Goal: Task Accomplishment & Management: Complete application form

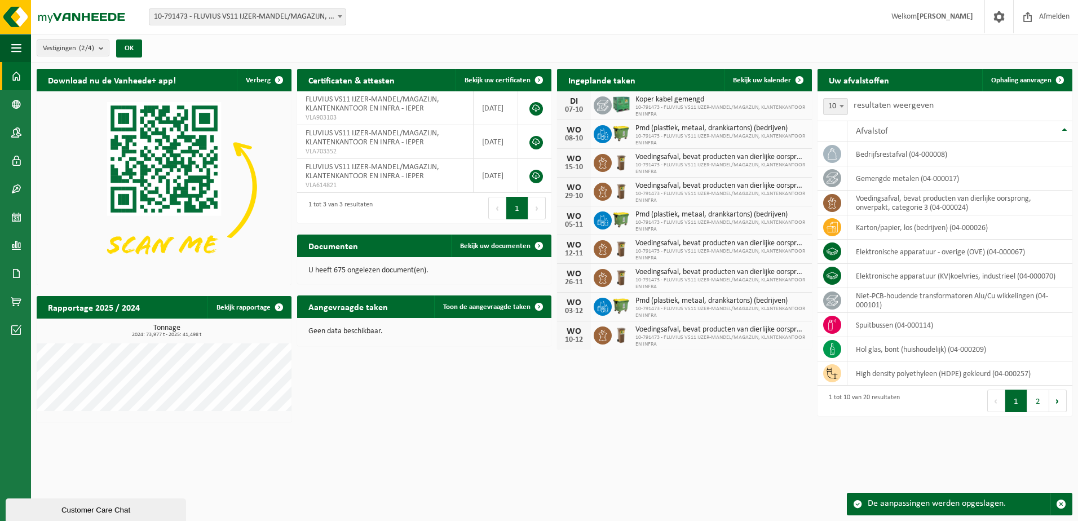
click at [393, 394] on div "Download nu de Vanheede+ app! Verberg Certificaten & attesten Bekijk uw certifi…" at bounding box center [555, 245] width 1042 height 365
click at [107, 49] on b "submit" at bounding box center [104, 48] width 10 height 16
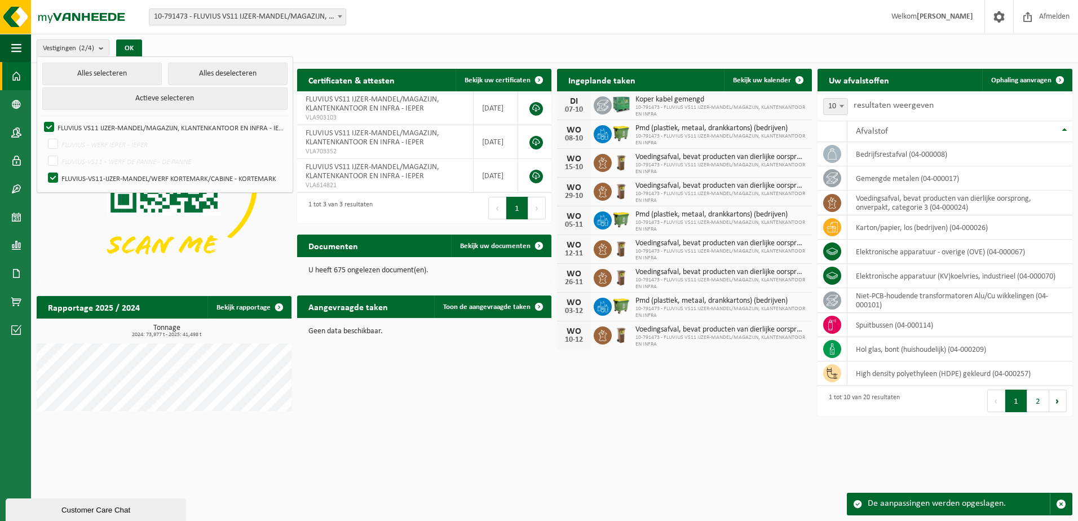
click at [230, 45] on div "Vestigingen (2/4) Alles selecteren Alles deselecteren Actieve selecteren FLUVIU…" at bounding box center [554, 48] width 1047 height 29
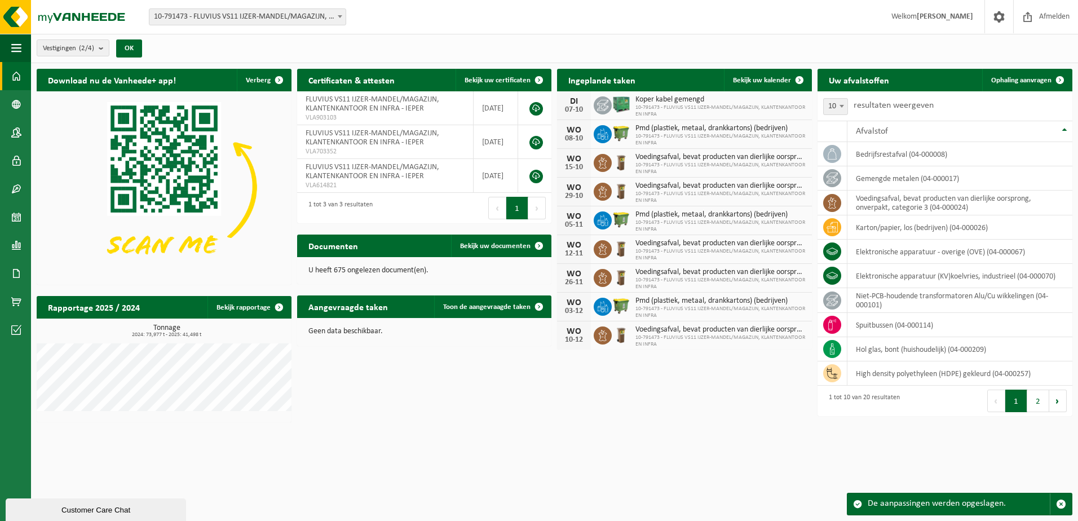
drag, startPoint x: 965, startPoint y: 1, endPoint x: 1020, endPoint y: 42, distance: 69.3
click at [537, 42] on div "Vestigingen (2/4) Alles selecteren Alles deselecteren Actieve selecteren FLUVIU…" at bounding box center [554, 48] width 1047 height 29
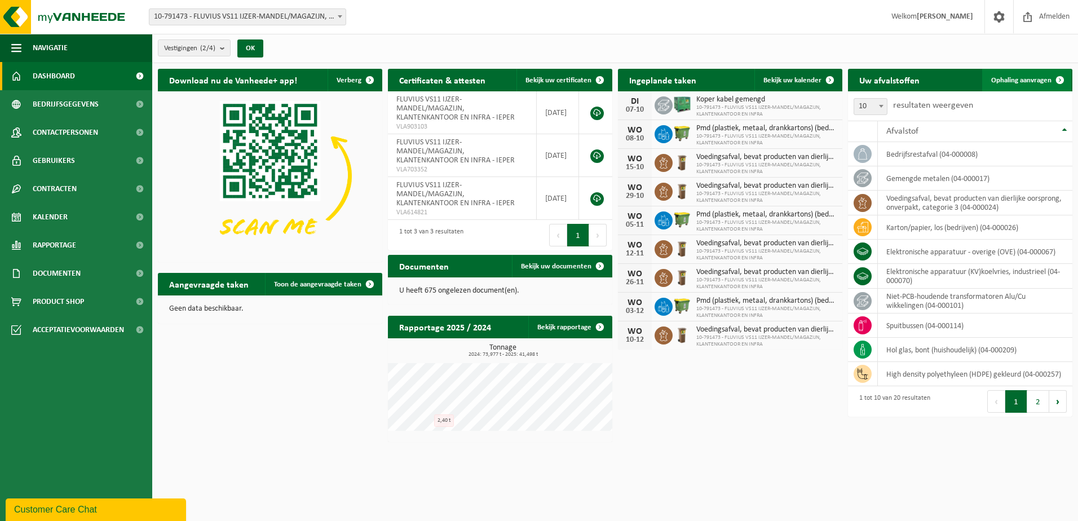
click at [1039, 82] on span "Ophaling aanvragen" at bounding box center [1021, 80] width 60 height 7
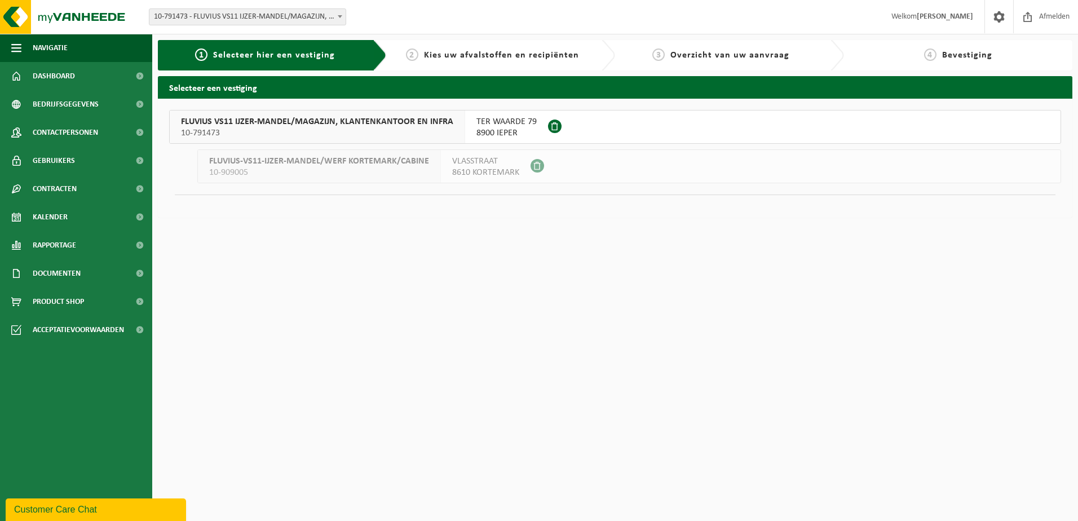
click at [495, 125] on span "TER WAARDE 79" at bounding box center [507, 121] width 60 height 11
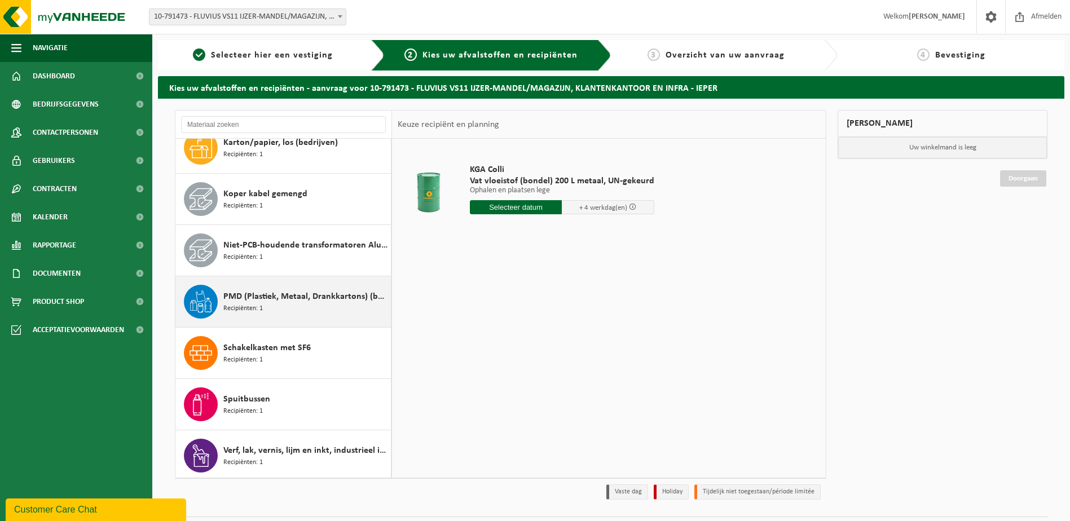
scroll to position [688, 0]
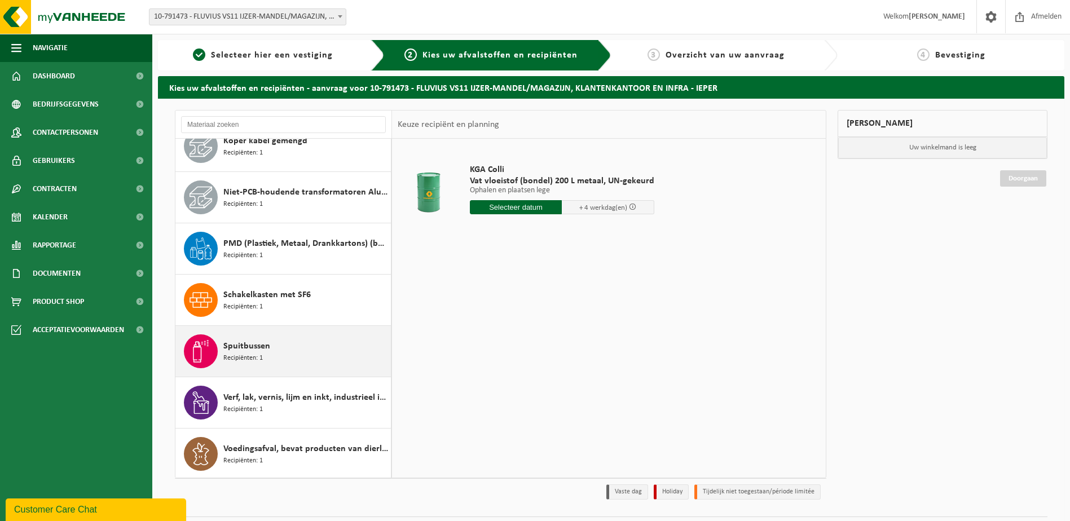
click at [279, 352] on div "Spuitbussen Recipiënten: 1" at bounding box center [305, 351] width 165 height 34
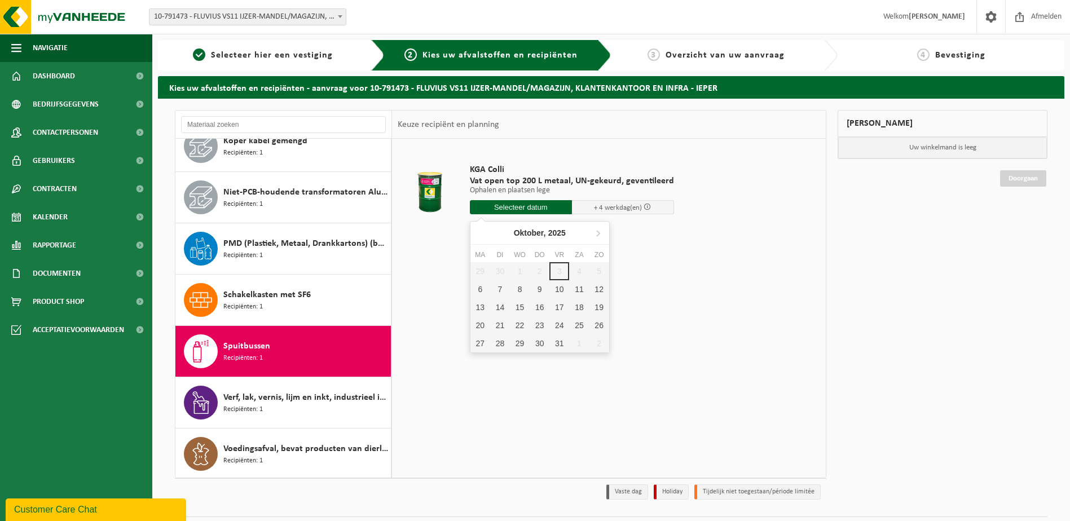
click at [506, 209] on input "text" at bounding box center [521, 207] width 102 height 14
click at [474, 291] on div "6" at bounding box center [480, 289] width 20 height 18
type input "Van 2025-10-06"
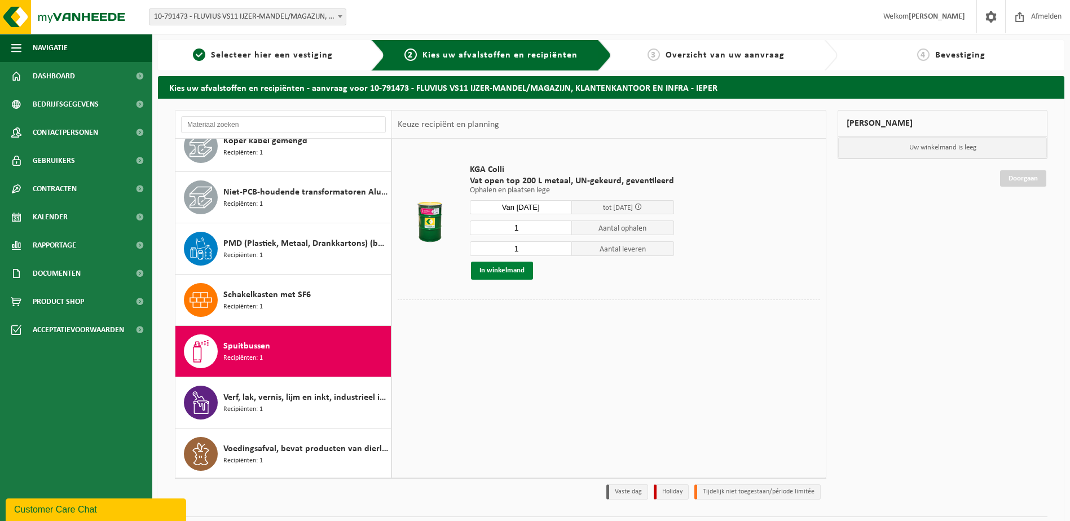
click at [518, 268] on button "In winkelmand" at bounding box center [502, 271] width 62 height 18
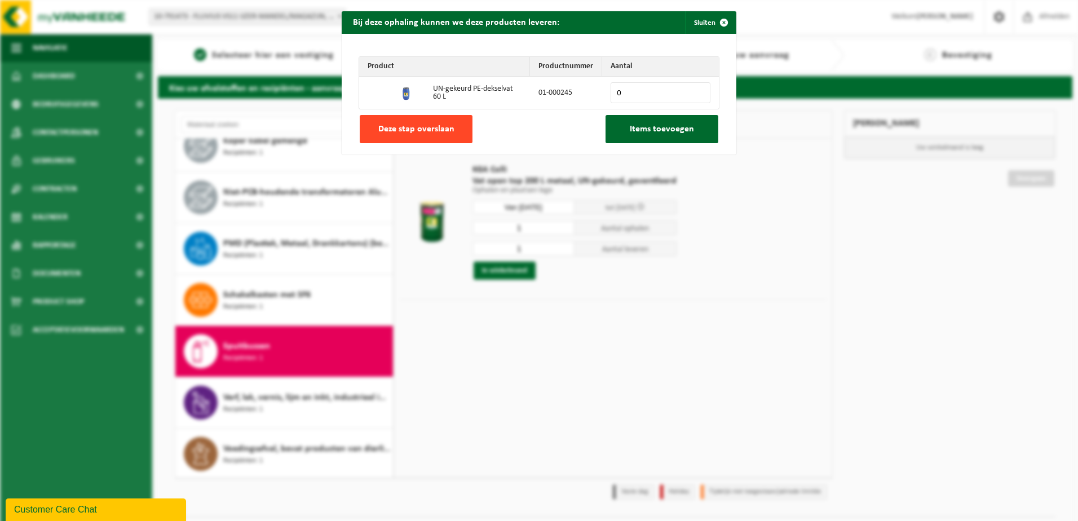
click at [429, 126] on span "Deze stap overslaan" at bounding box center [416, 129] width 76 height 9
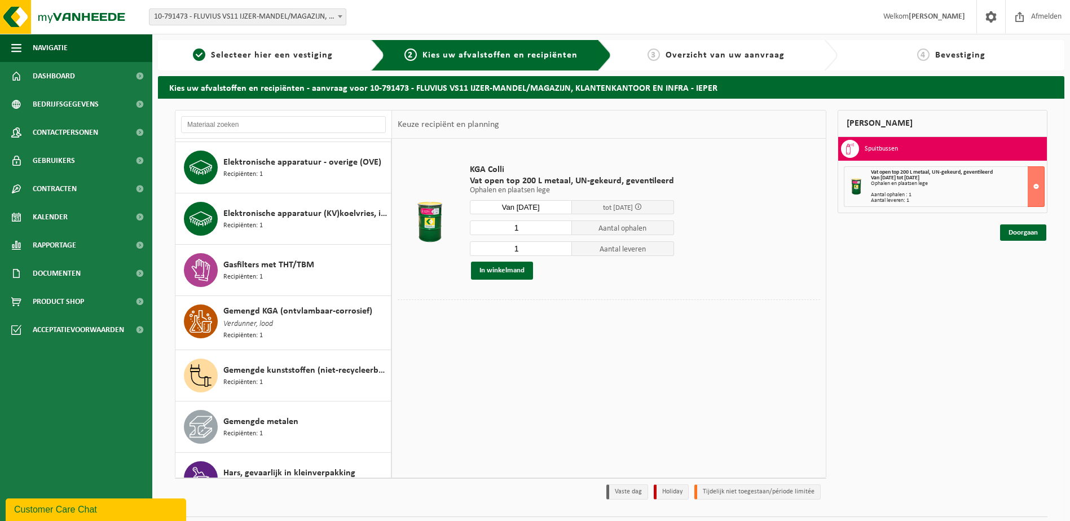
scroll to position [124, 0]
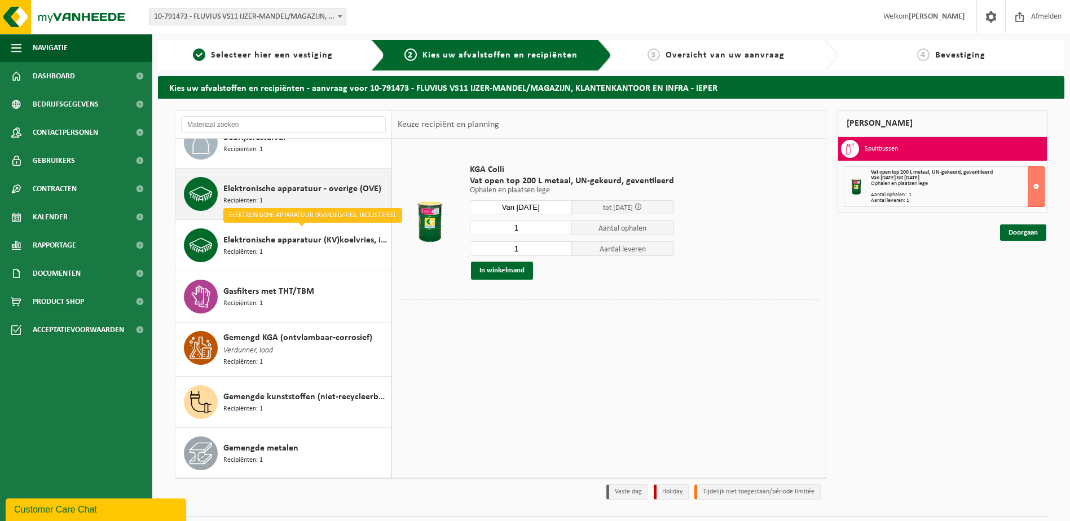
click at [258, 189] on span "Elektronische apparatuur - overige (OVE)" at bounding box center [302, 189] width 158 height 14
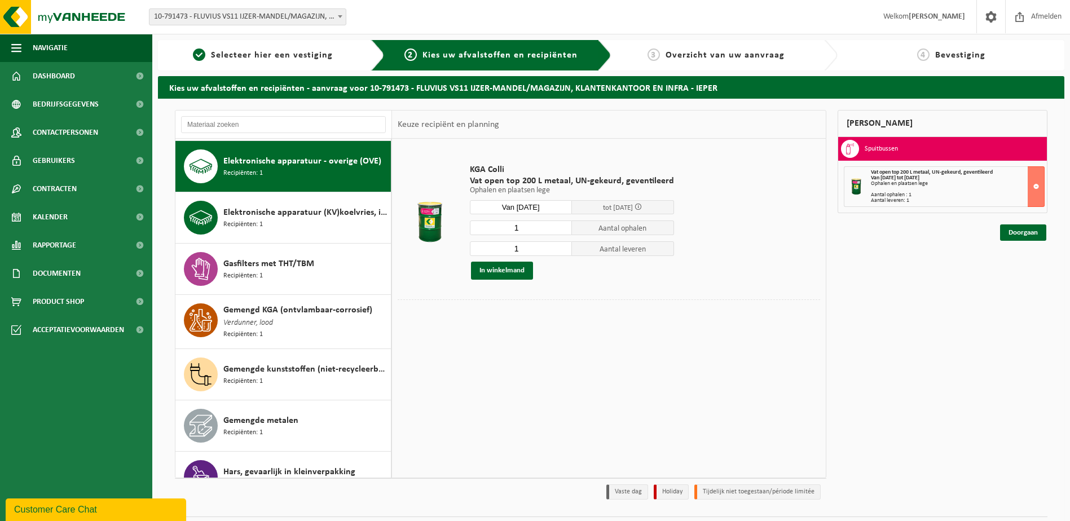
scroll to position [154, 0]
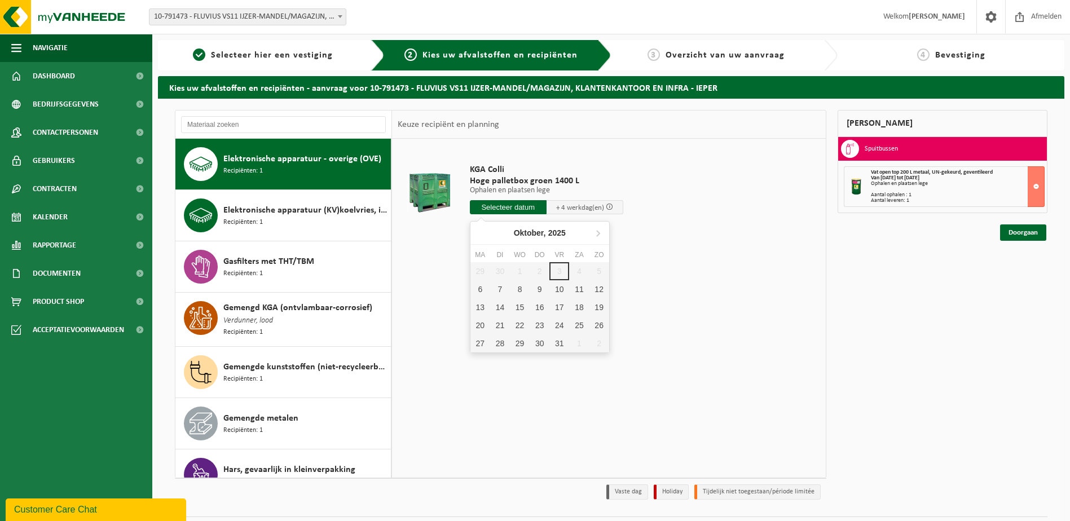
click at [515, 205] on input "text" at bounding box center [508, 207] width 77 height 14
click at [484, 288] on div "6" at bounding box center [480, 289] width 20 height 18
type input "Van 2025-10-06"
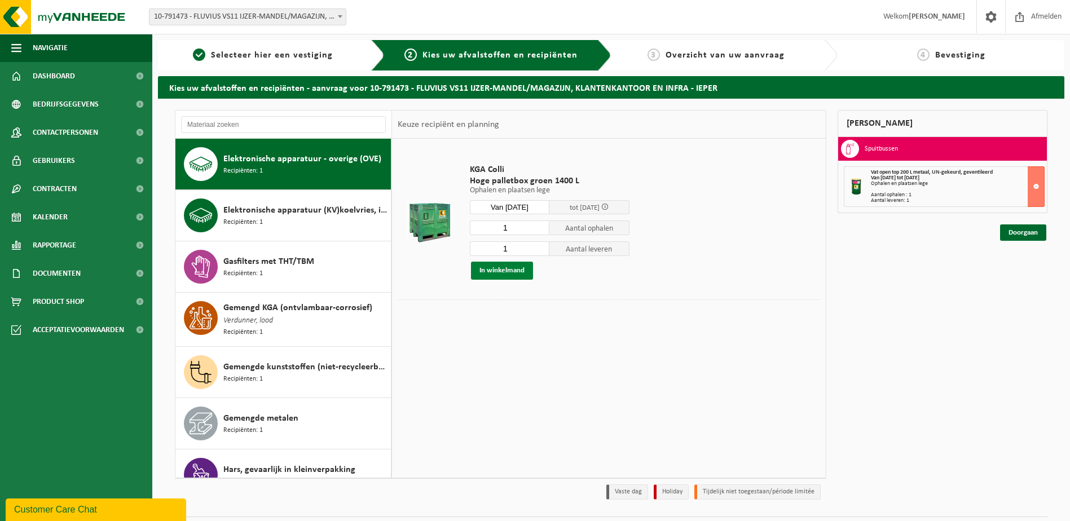
click at [497, 273] on button "In winkelmand" at bounding box center [502, 271] width 62 height 18
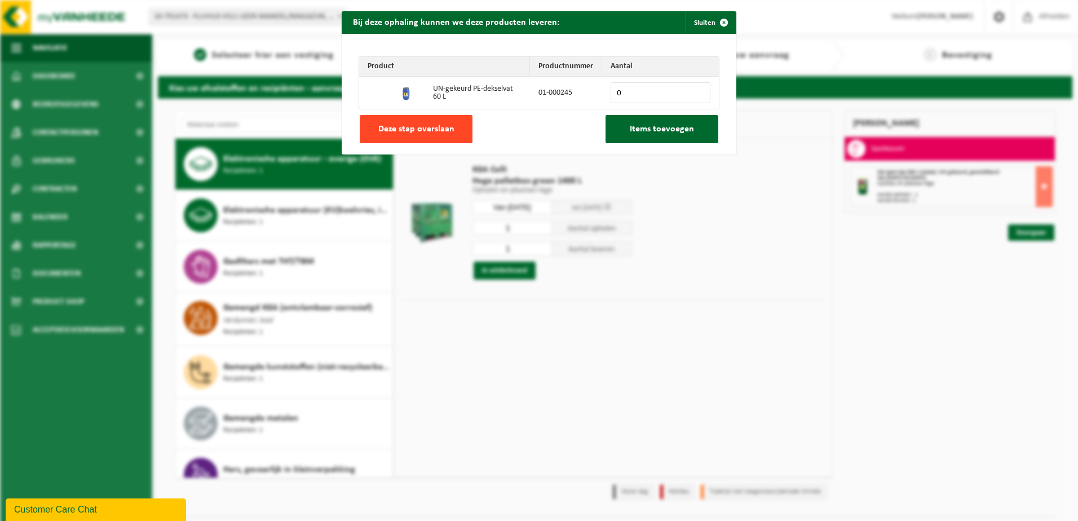
click at [431, 127] on span "Deze stap overslaan" at bounding box center [416, 129] width 76 height 9
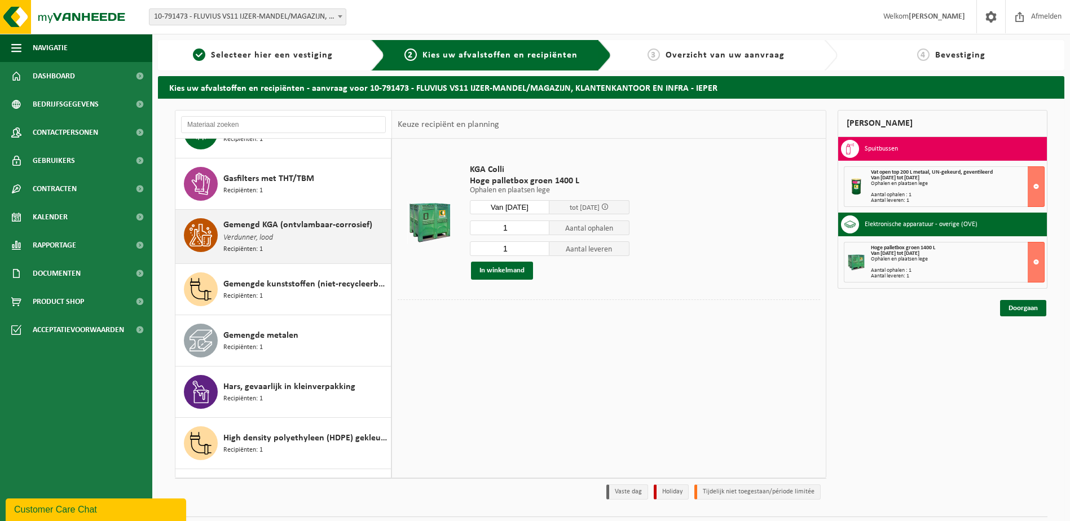
scroll to position [180, 0]
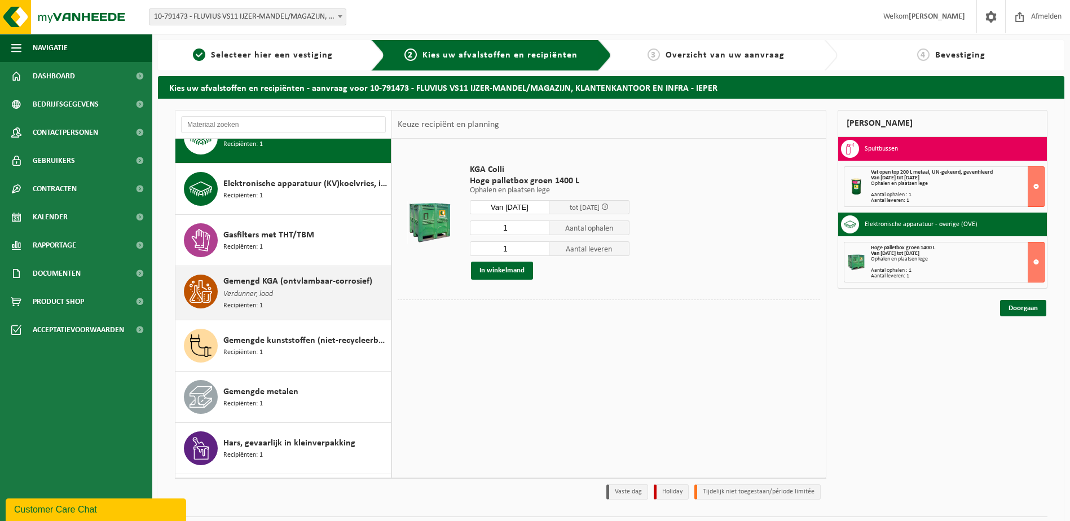
click at [279, 290] on div "Gemengd KGA (ontvlambaar-corrosief) Verdunner, lood Recipiënten: 1" at bounding box center [305, 293] width 165 height 37
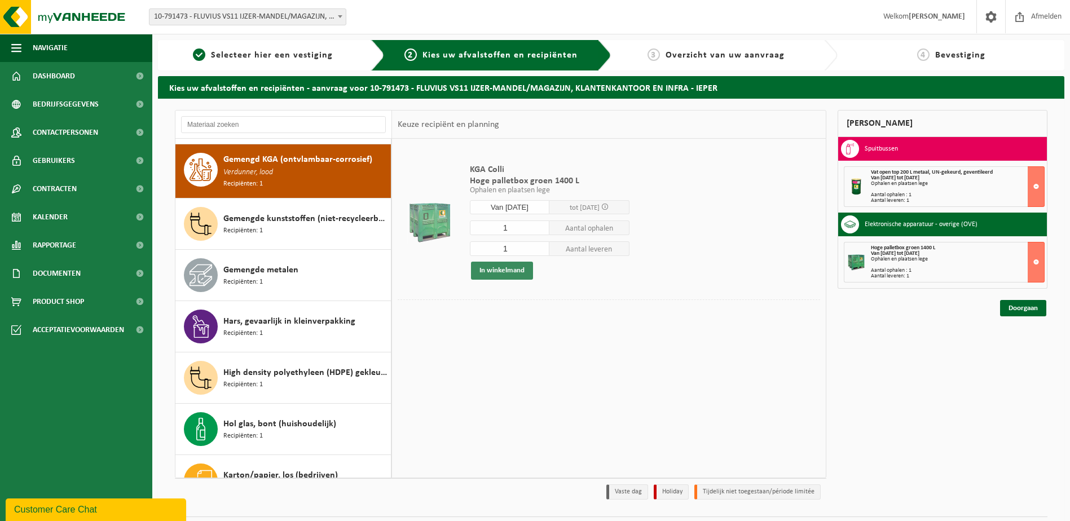
scroll to position [308, 0]
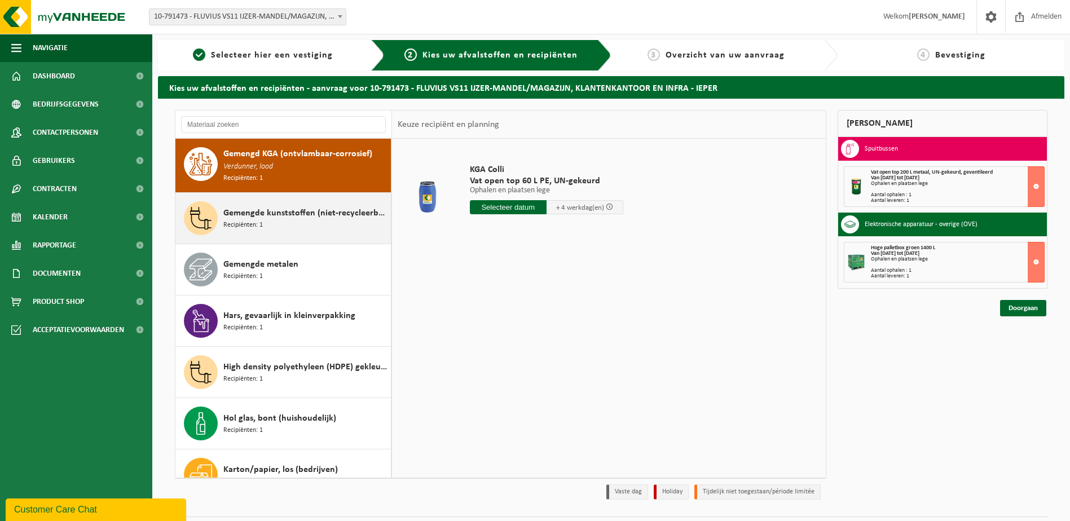
click at [285, 223] on div "Gemengde kunststoffen (niet-recycleerbaar), exclusief PVC Recipiënten: 1" at bounding box center [305, 218] width 165 height 34
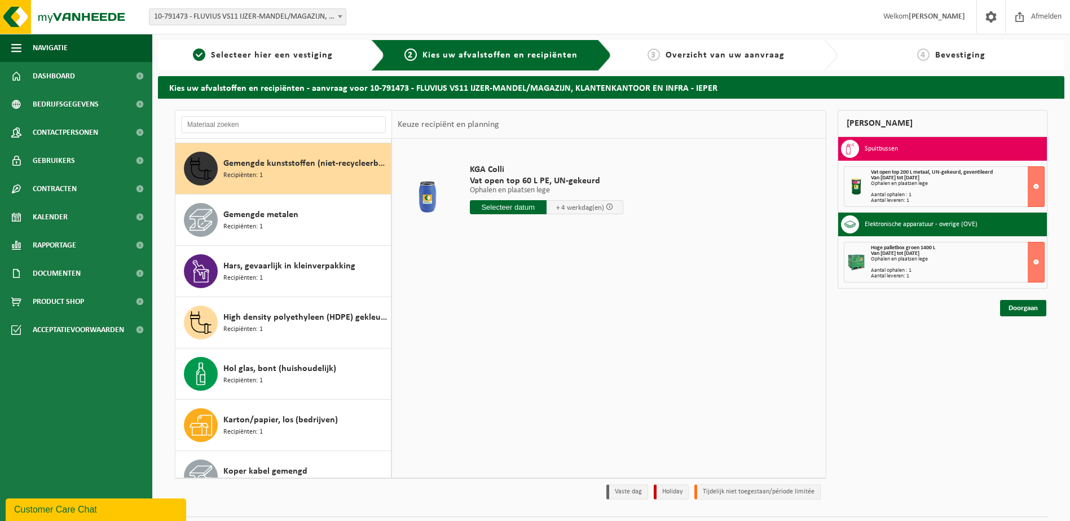
scroll to position [360, 0]
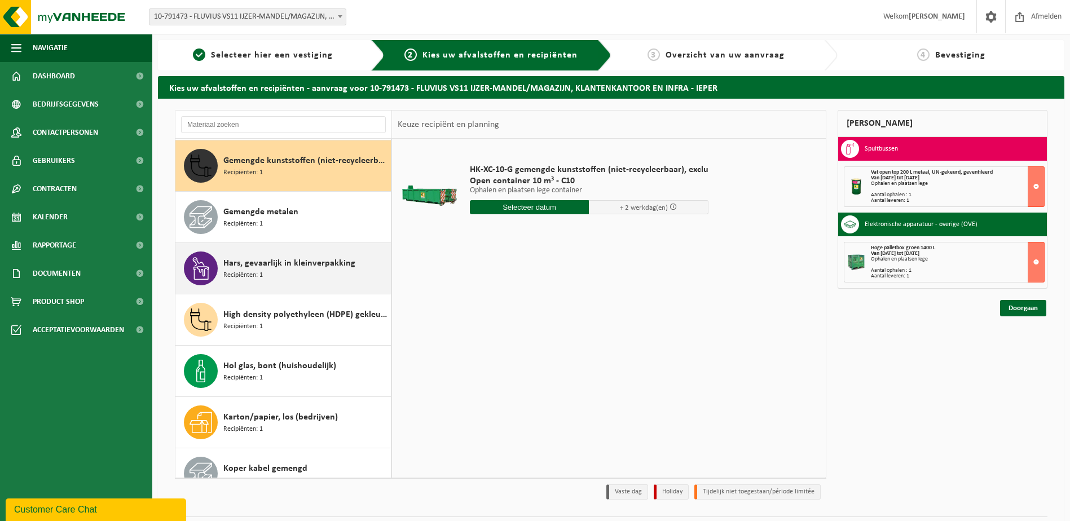
click at [276, 263] on span "Hars, gevaarlijk in kleinverpakking" at bounding box center [289, 264] width 132 height 14
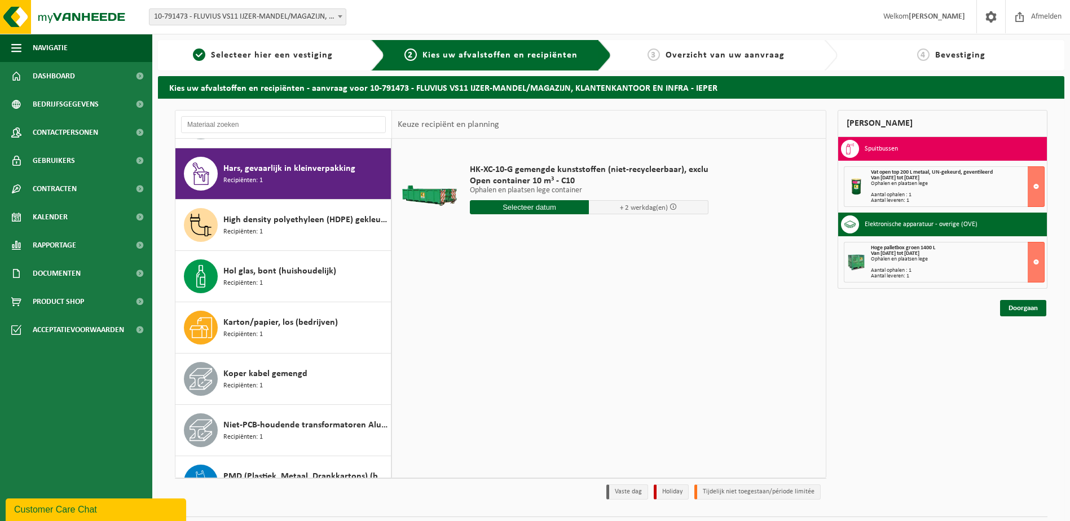
scroll to position [463, 0]
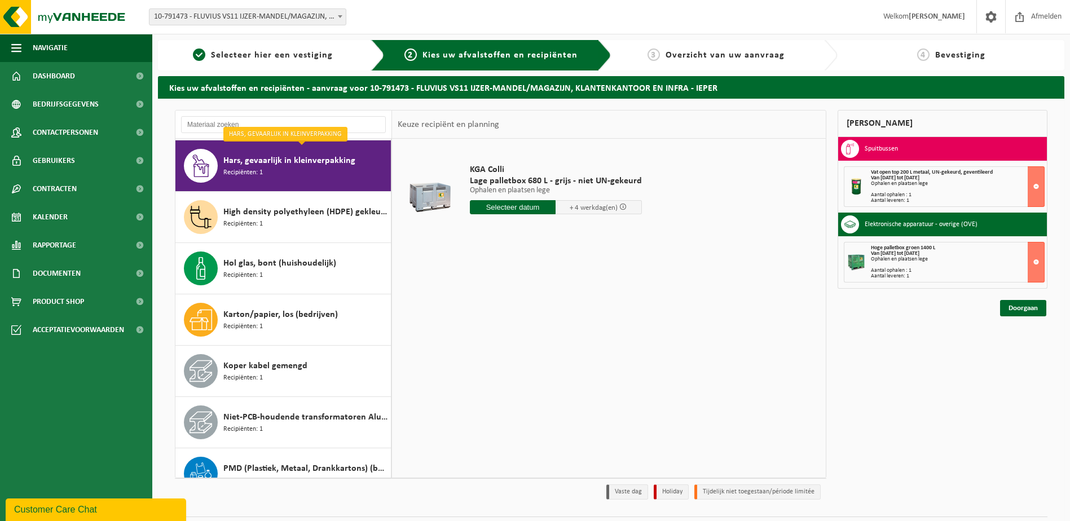
click at [541, 208] on input "text" at bounding box center [513, 207] width 86 height 14
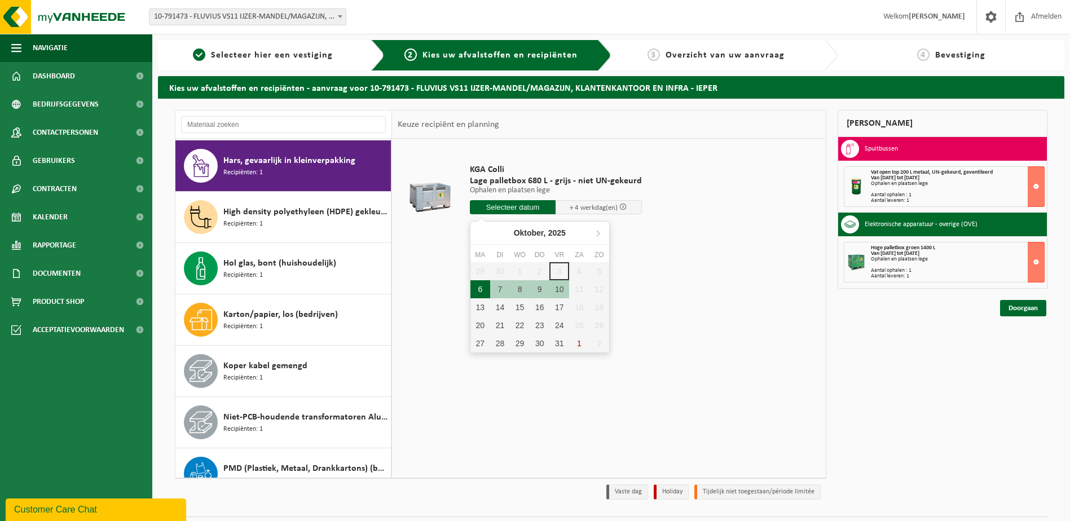
click at [477, 291] on div "6" at bounding box center [480, 289] width 20 height 18
type input "Van 2025-10-06"
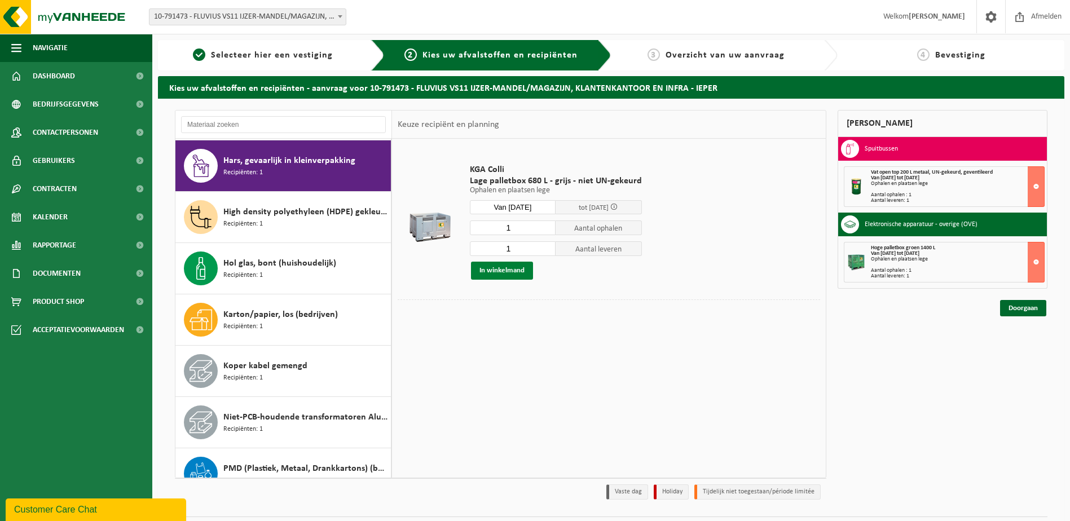
click at [515, 273] on button "In winkelmand" at bounding box center [502, 271] width 62 height 18
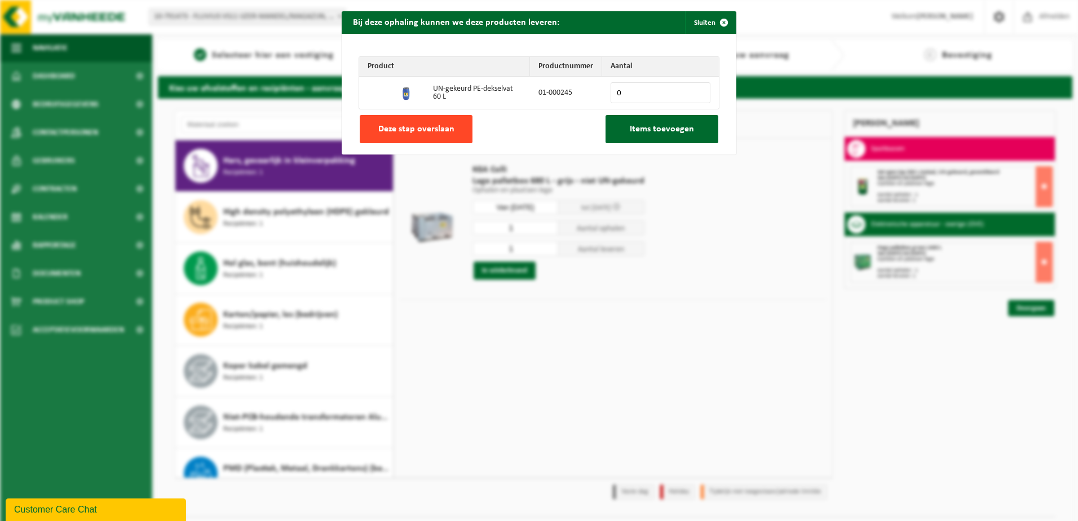
click at [444, 127] on span "Deze stap overslaan" at bounding box center [416, 129] width 76 height 9
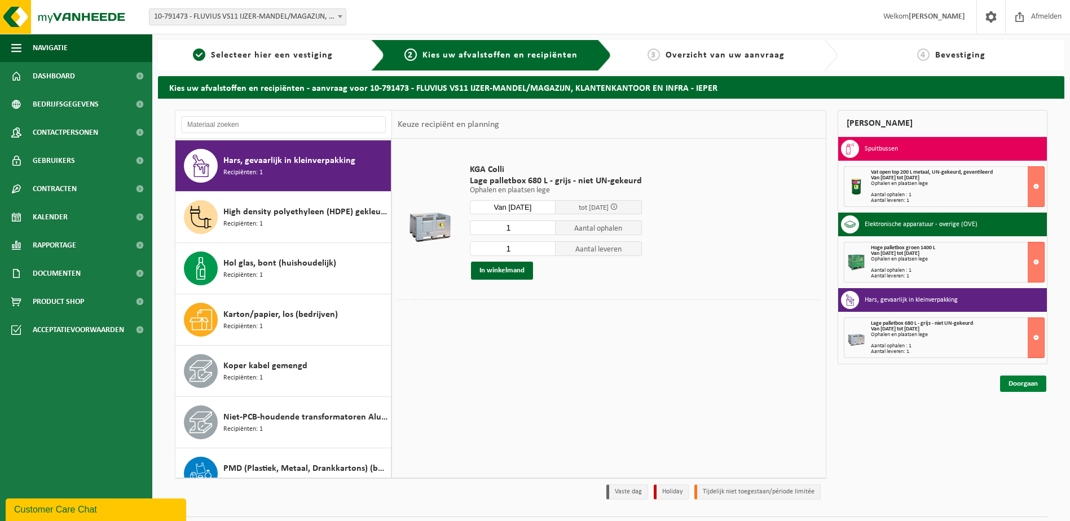
click at [1018, 382] on link "Doorgaan" at bounding box center [1023, 384] width 46 height 16
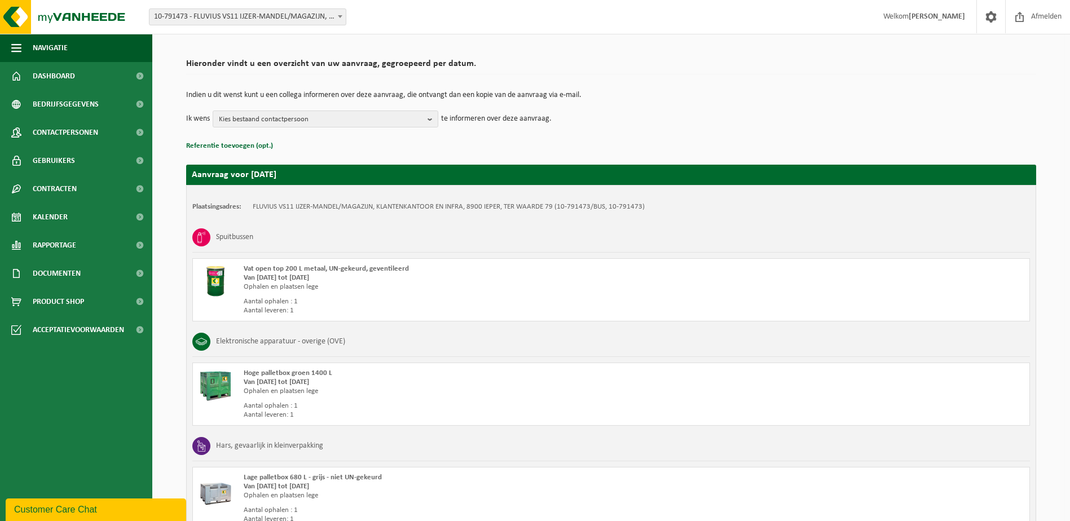
scroll to position [56, 0]
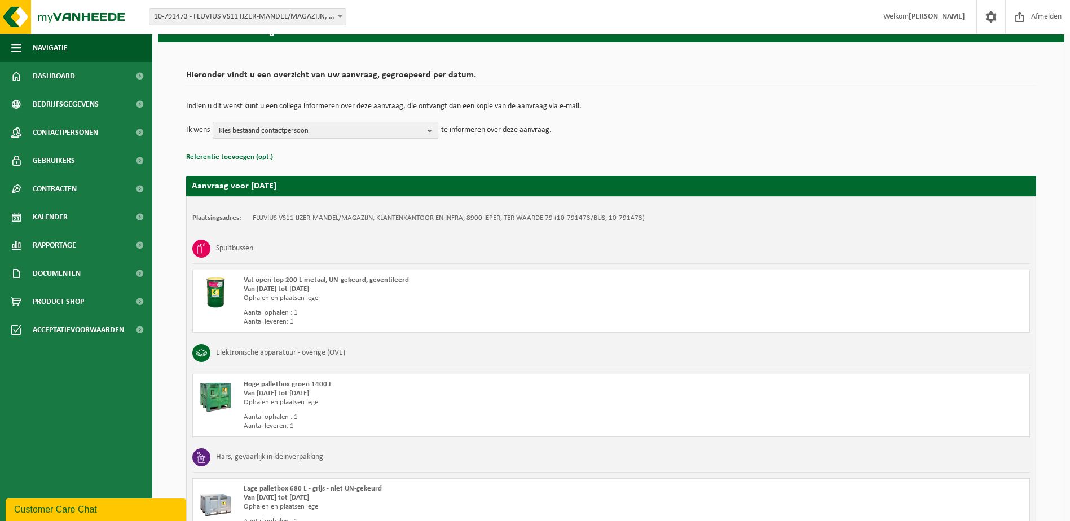
click at [427, 131] on button "Kies bestaand contactpersoon" at bounding box center [326, 130] width 226 height 17
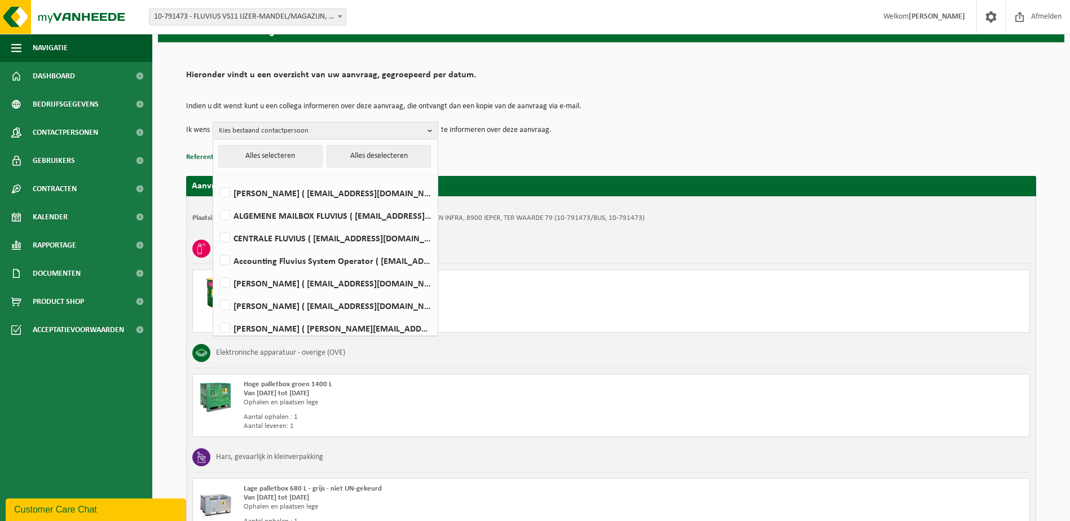
click at [475, 152] on p "Referentie toevoegen (opt.)" at bounding box center [611, 157] width 850 height 15
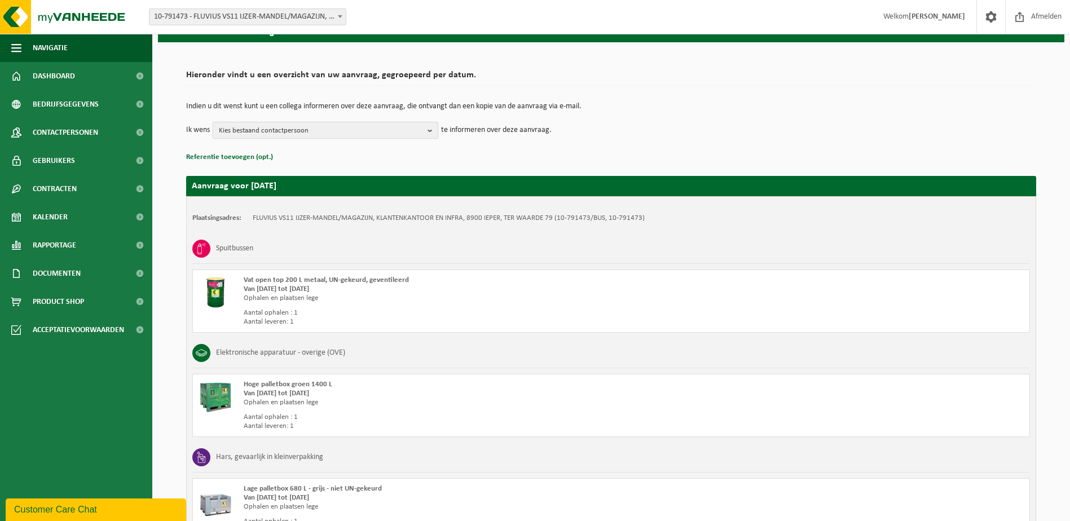
click at [432, 130] on b "button" at bounding box center [432, 130] width 10 height 16
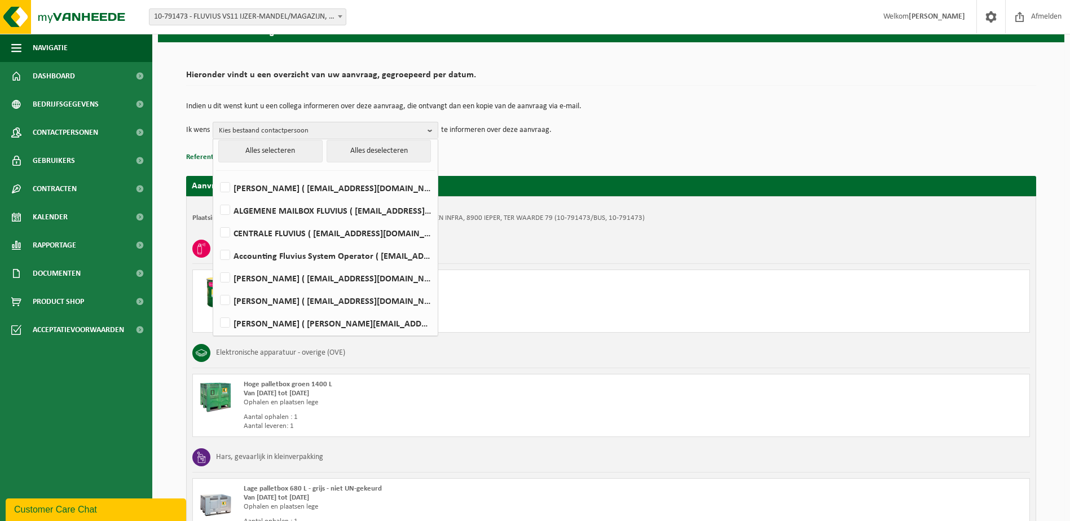
scroll to position [0, 0]
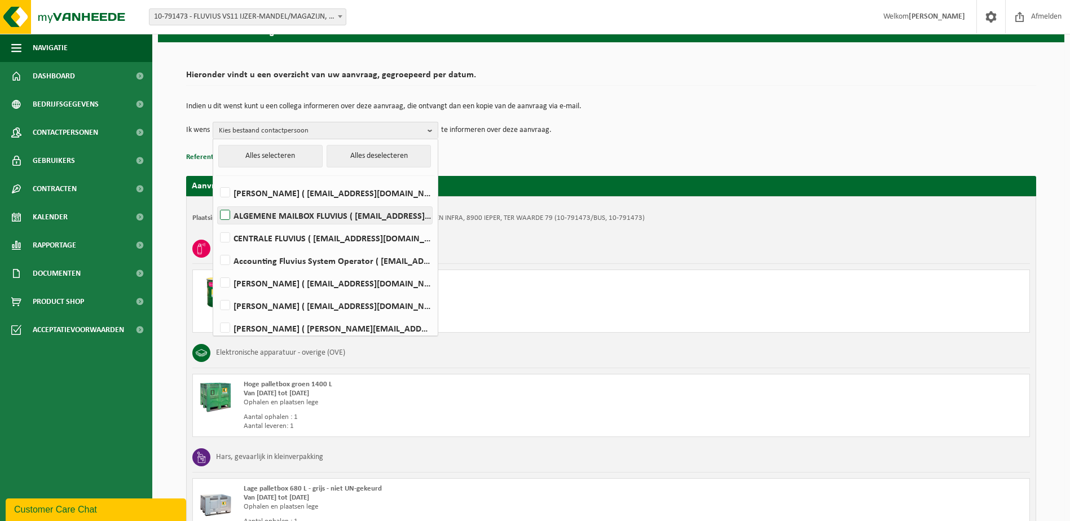
drag, startPoint x: 316, startPoint y: 211, endPoint x: 286, endPoint y: 213, distance: 30.5
click at [286, 213] on label "ALGEMENE MAILBOX FLUVIUS ( fluvius-logistiek-afvalbeheer@fluvius.be )" at bounding box center [325, 215] width 214 height 17
click at [216, 201] on input "ALGEMENE MAILBOX FLUVIUS ( fluvius-logistiek-afvalbeheer@fluvius.be )" at bounding box center [215, 201] width 1 height 1
click at [227, 213] on label "ALGEMENE MAILBOX FLUVIUS ( fluvius-logistiek-afvalbeheer@fluvius.be )" at bounding box center [325, 215] width 214 height 17
click at [216, 201] on input "ALGEMENE MAILBOX FLUVIUS ( fluvius-logistiek-afvalbeheer@fluvius.be )" at bounding box center [215, 201] width 1 height 1
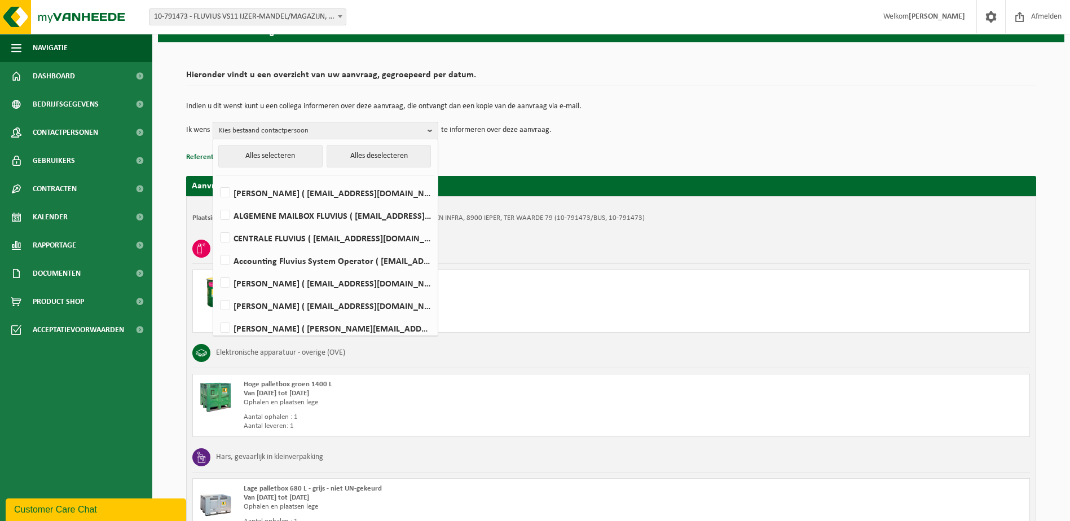
click at [563, 295] on div "Ophalen en plaatsen lege" at bounding box center [450, 298] width 413 height 9
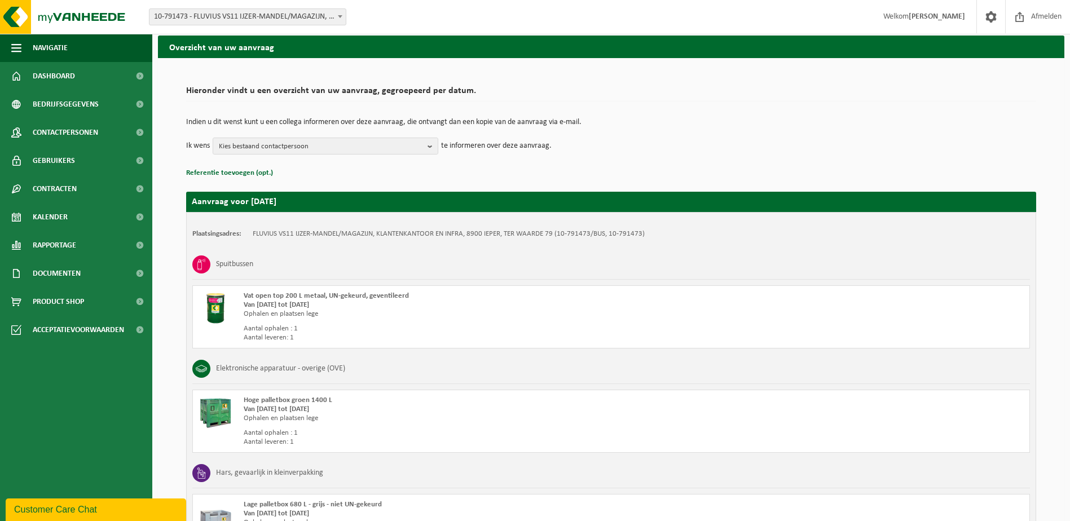
scroll to position [11, 0]
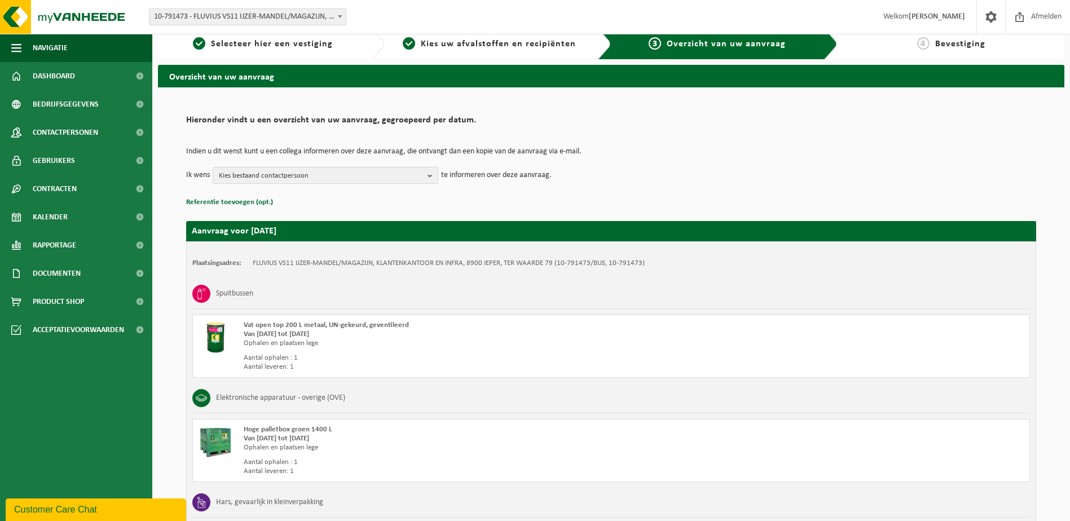
click at [430, 177] on b "button" at bounding box center [432, 175] width 10 height 16
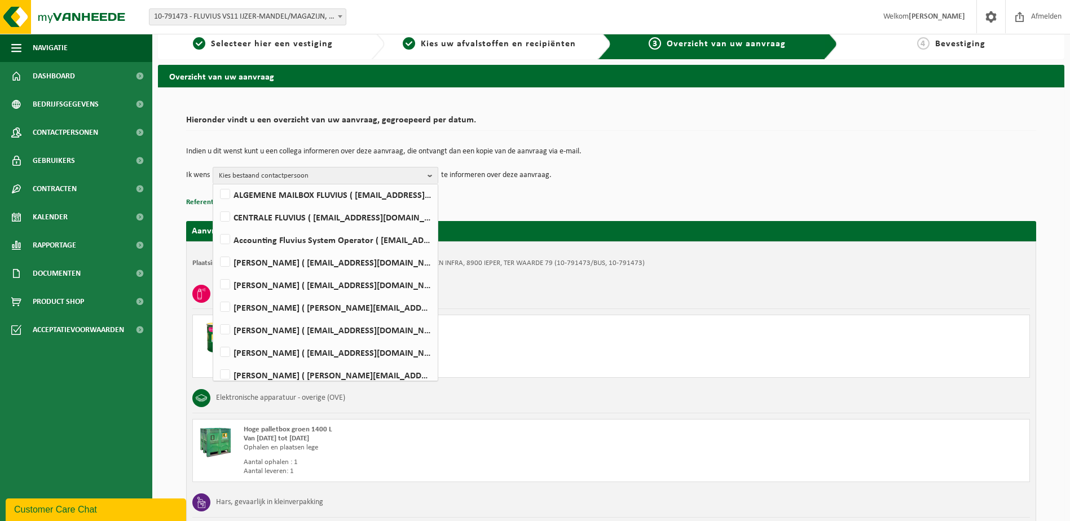
scroll to position [74, 0]
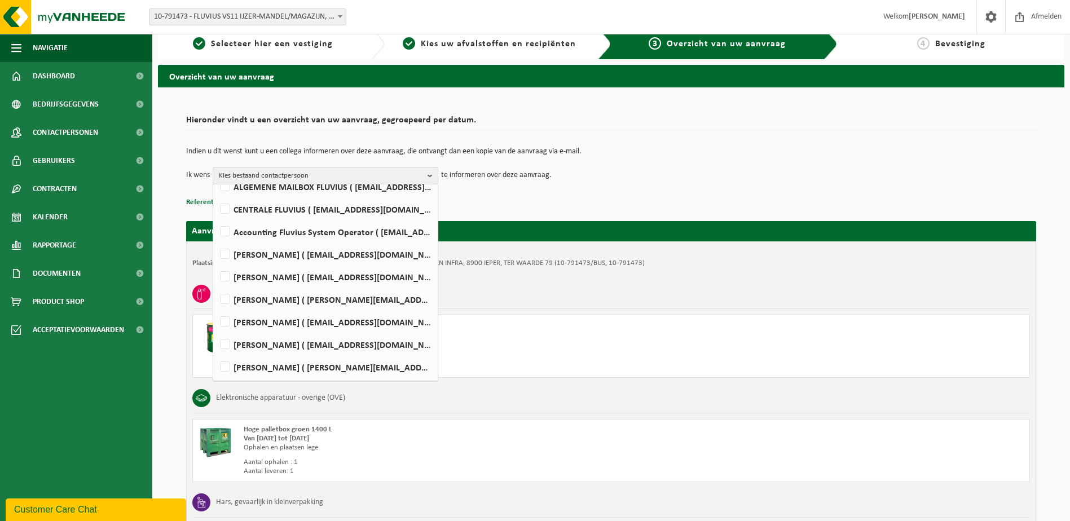
click at [651, 161] on td "Indien u dit wenst kunt u een collega informeren over deze aanvraag, die ontvan…" at bounding box center [611, 157] width 850 height 19
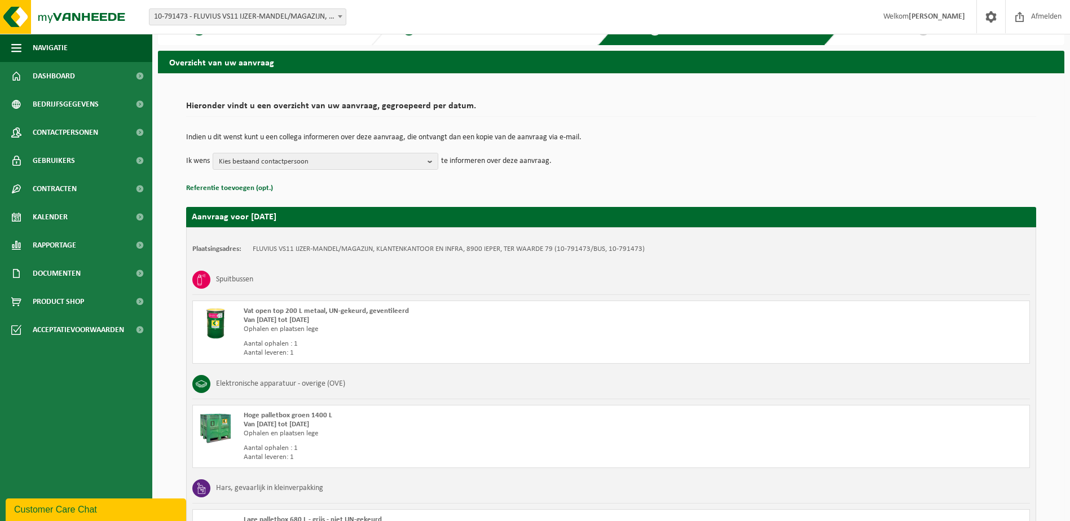
scroll to position [11, 0]
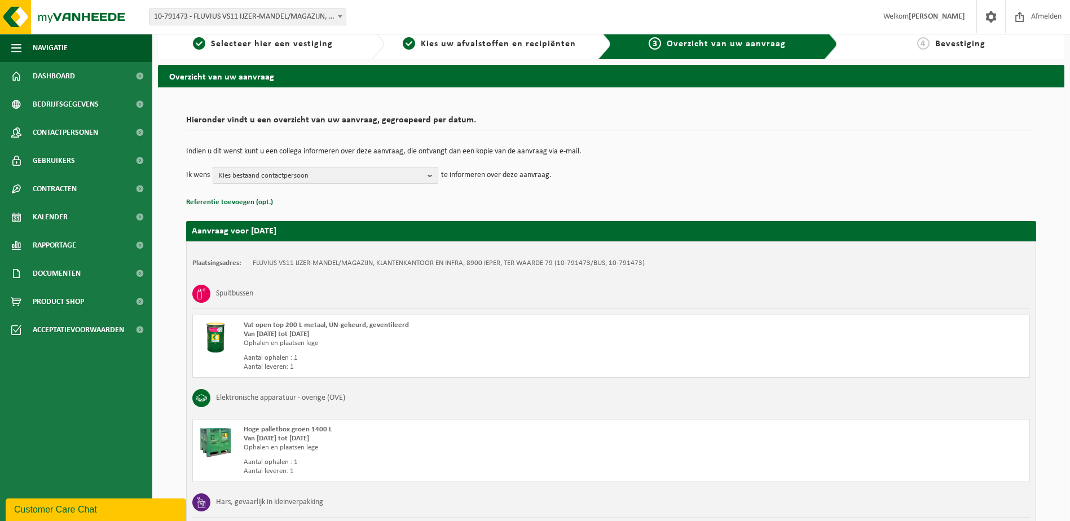
click at [430, 177] on b "button" at bounding box center [432, 175] width 10 height 16
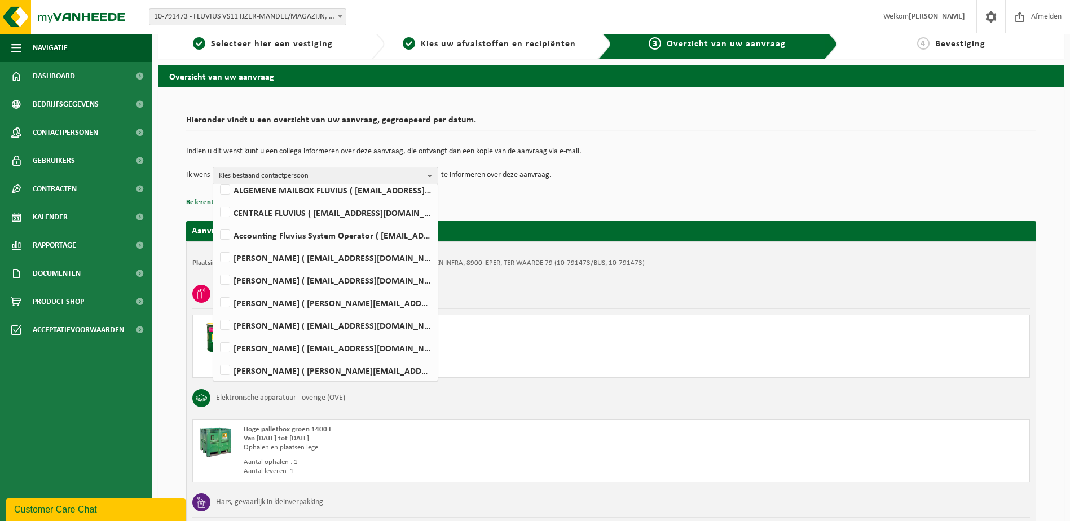
scroll to position [74, 0]
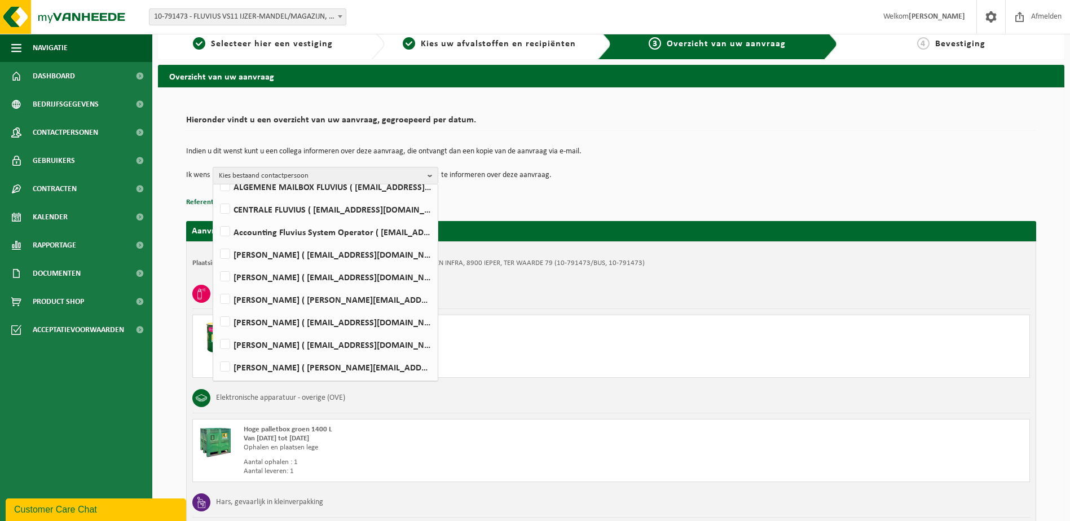
click at [462, 195] on p "Referentie toevoegen (opt.)" at bounding box center [611, 202] width 850 height 15
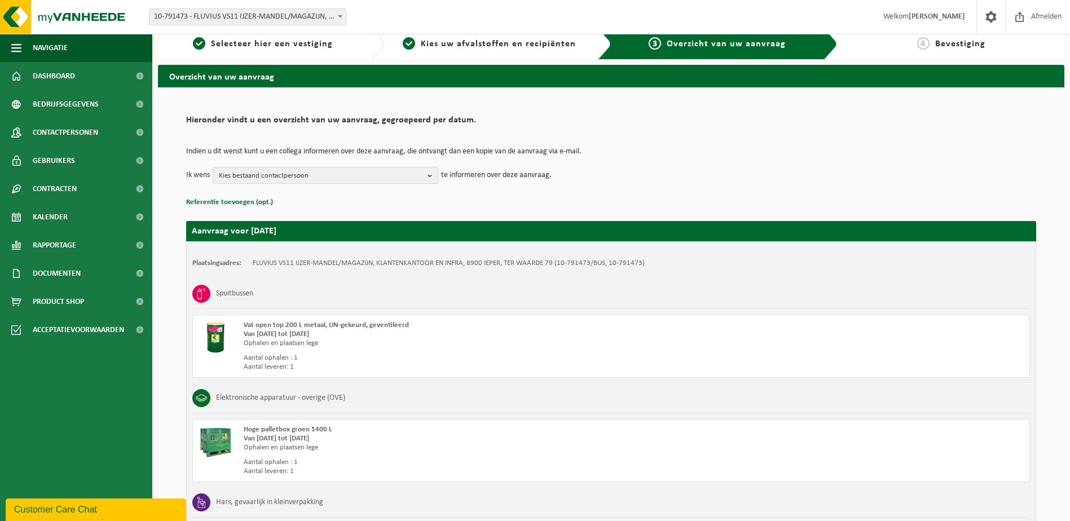
click at [431, 174] on b "button" at bounding box center [432, 175] width 10 height 16
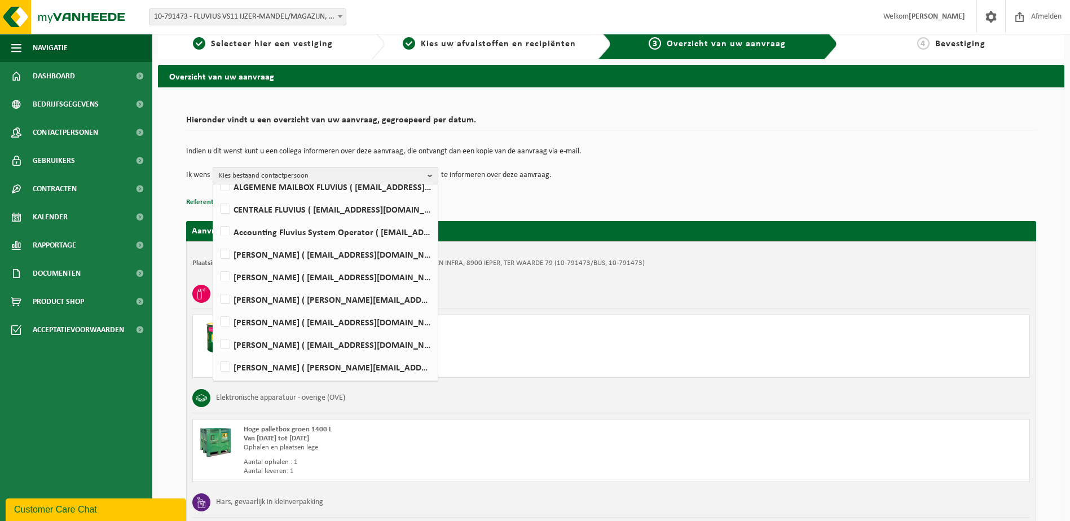
scroll to position [0, 0]
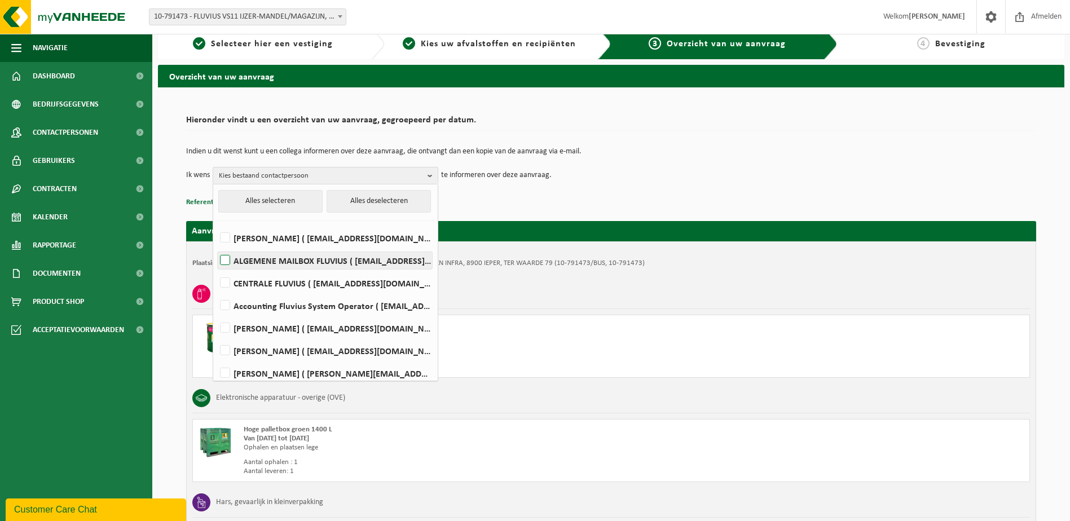
click at [305, 257] on label "ALGEMENE MAILBOX FLUVIUS ( fluvius-logistiek-afvalbeheer@fluvius.be )" at bounding box center [325, 260] width 214 height 17
click at [216, 246] on input "ALGEMENE MAILBOX FLUVIUS ( fluvius-logistiek-afvalbeheer@fluvius.be )" at bounding box center [215, 246] width 1 height 1
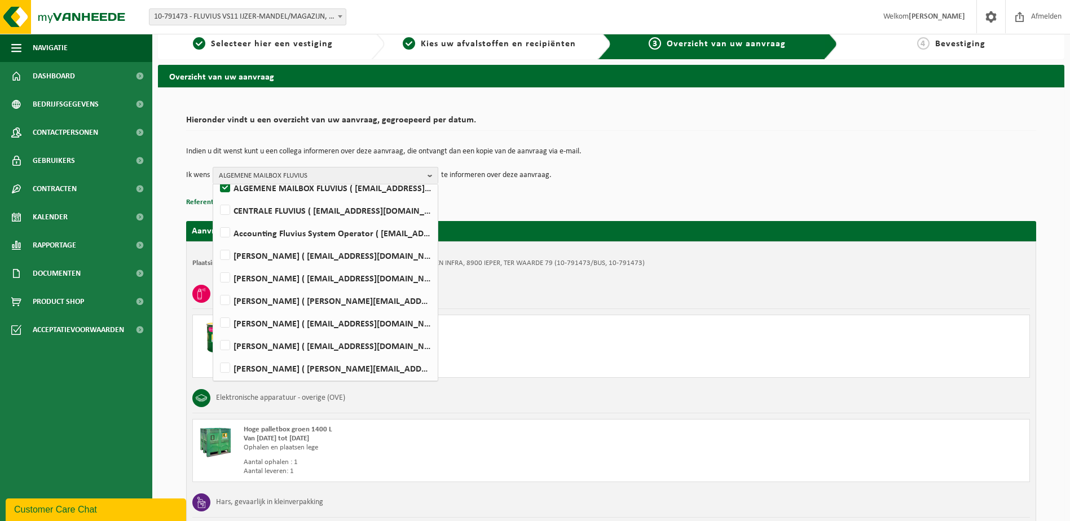
scroll to position [74, 0]
click at [226, 186] on label "ALGEMENE MAILBOX FLUVIUS ( fluvius-logistiek-afvalbeheer@fluvius.be )" at bounding box center [325, 186] width 214 height 17
click at [216, 173] on input "ALGEMENE MAILBOX FLUVIUS ( fluvius-logistiek-afvalbeheer@fluvius.be )" at bounding box center [215, 172] width 1 height 1
checkbox input "false"
click at [231, 276] on label "Joren Maes ( uityzma@fluvius.be )" at bounding box center [325, 276] width 214 height 17
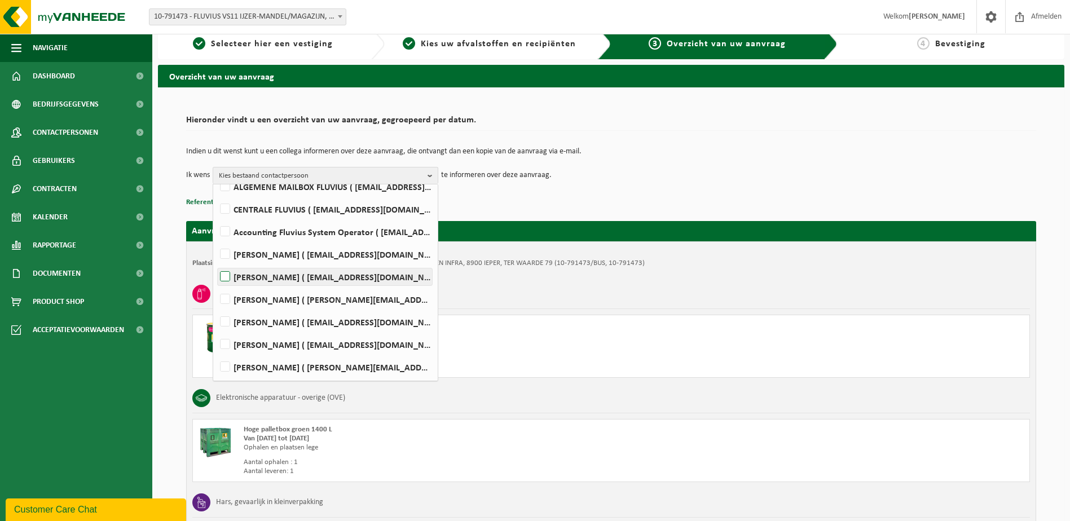
click at [216, 263] on input "Joren Maes ( uityzma@fluvius.be )" at bounding box center [215, 262] width 1 height 1
checkbox input "true"
click at [583, 188] on div "Indien u dit wenst kunt u een collega informeren over deze aanvraag, die ontvan…" at bounding box center [611, 165] width 850 height 59
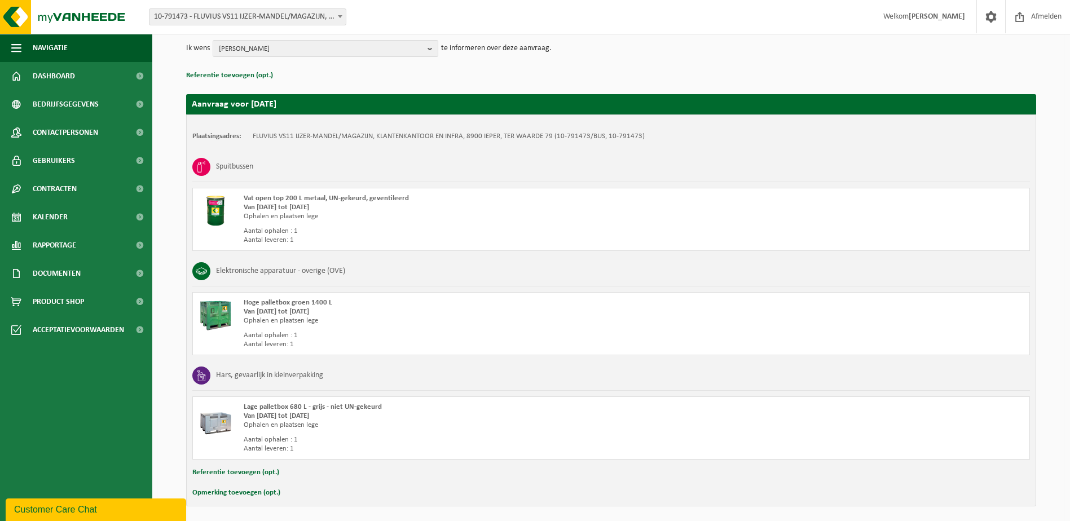
scroll to position [180, 0]
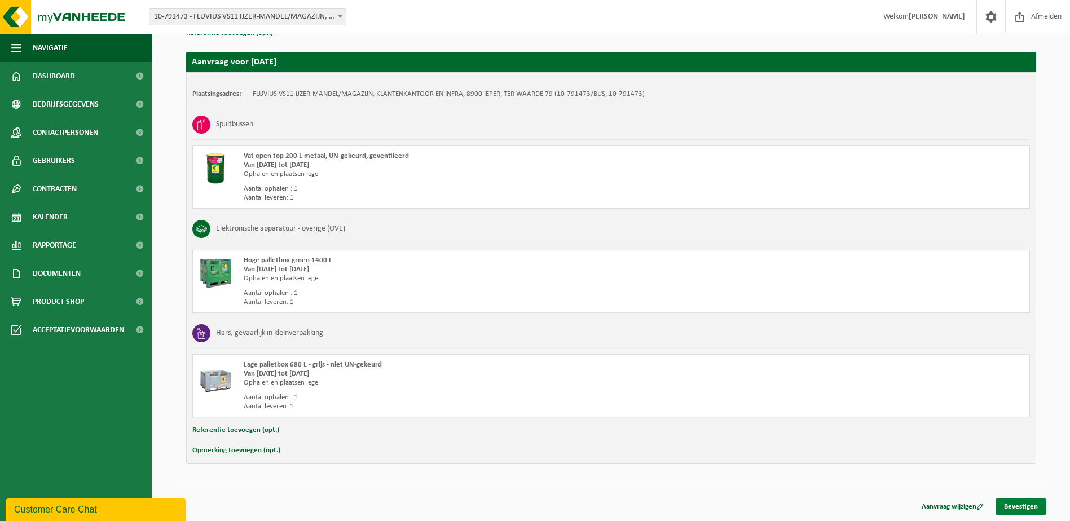
click at [1021, 505] on link "Bevestigen" at bounding box center [1020, 507] width 51 height 16
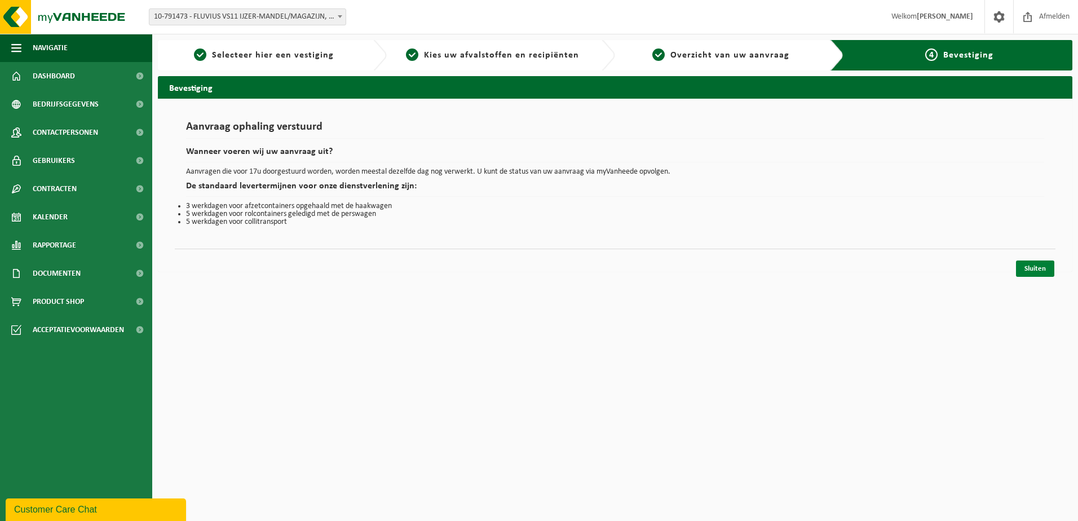
click at [1036, 271] on link "Sluiten" at bounding box center [1035, 269] width 38 height 16
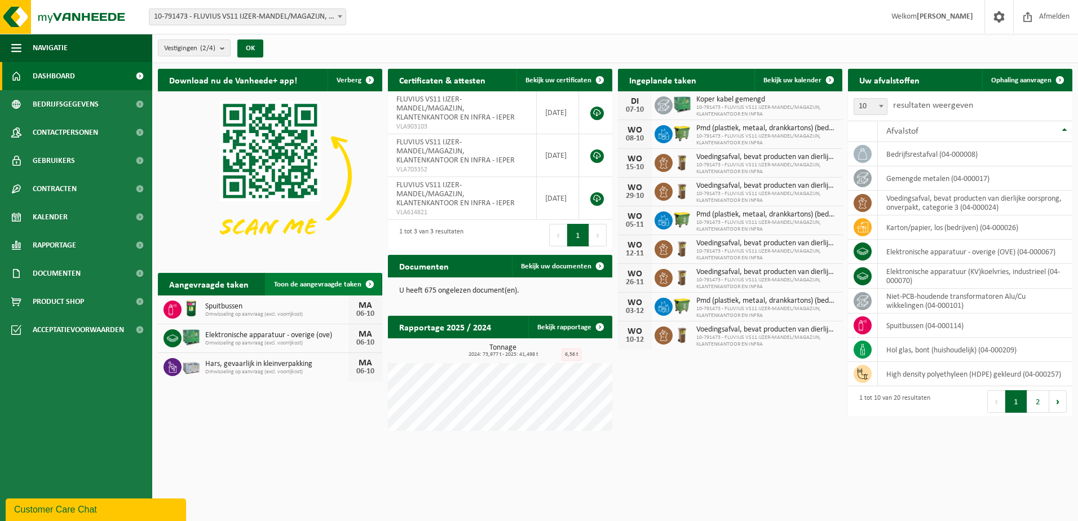
click at [312, 285] on span "Toon de aangevraagde taken" at bounding box center [317, 284] width 87 height 7
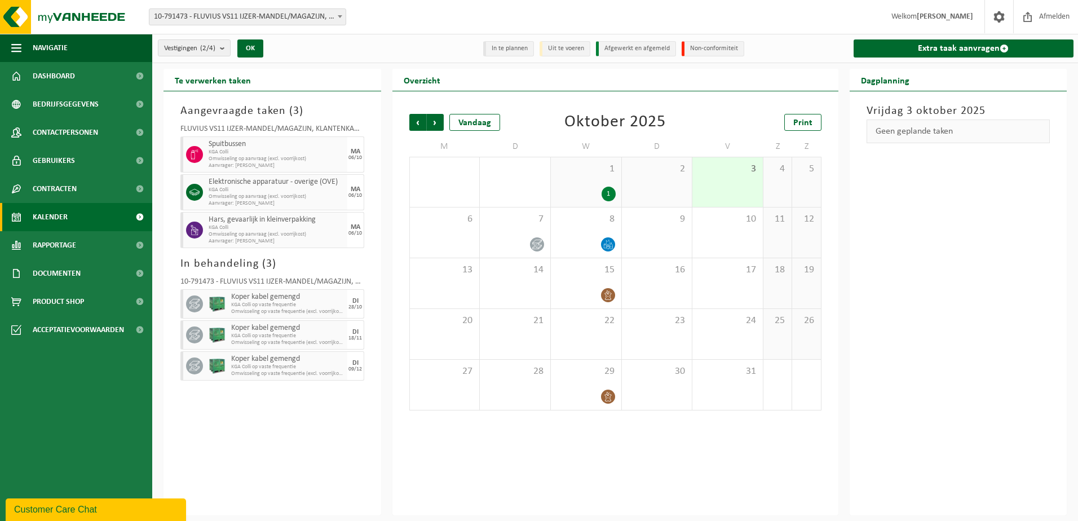
click at [913, 266] on div "[DATE] Geen geplande taken" at bounding box center [959, 303] width 218 height 424
click at [1051, 16] on span "Afmelden" at bounding box center [1055, 16] width 36 height 33
